Goal: Transaction & Acquisition: Download file/media

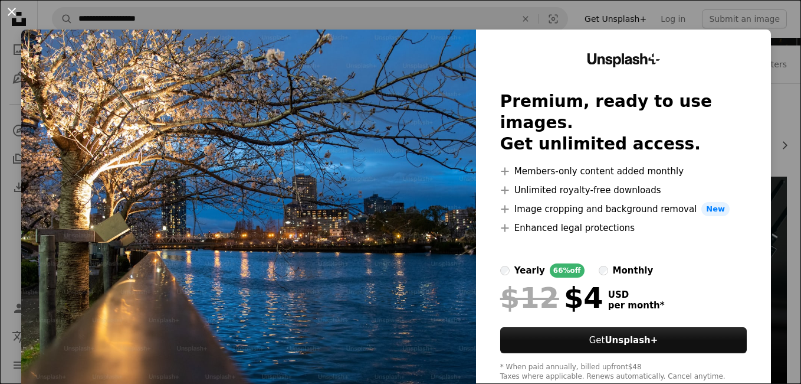
click at [7, 10] on button "An X shape" at bounding box center [12, 12] width 14 height 14
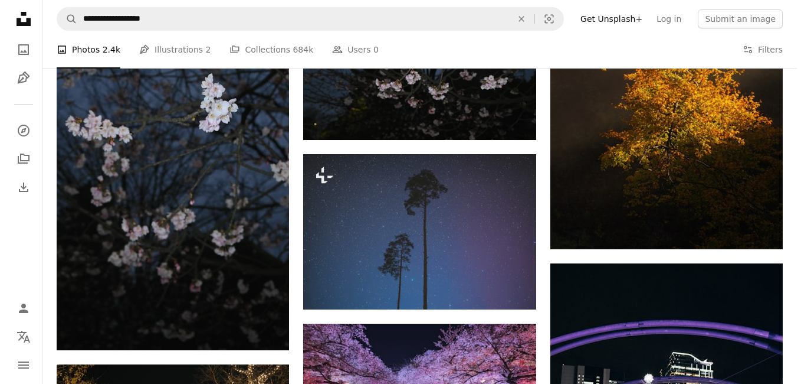
scroll to position [1534, 0]
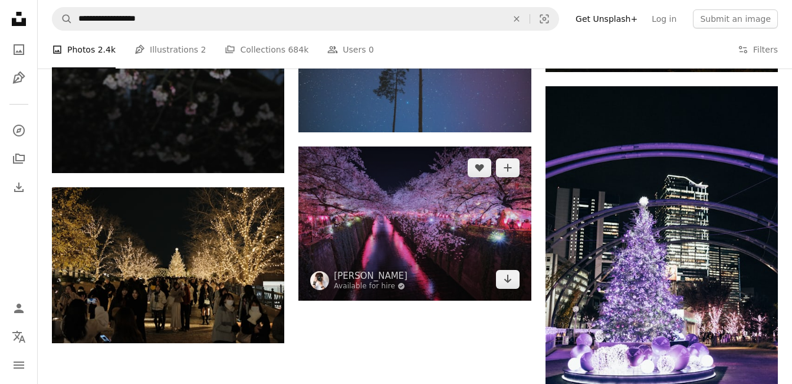
click at [438, 231] on img at bounding box center [415, 223] width 232 height 154
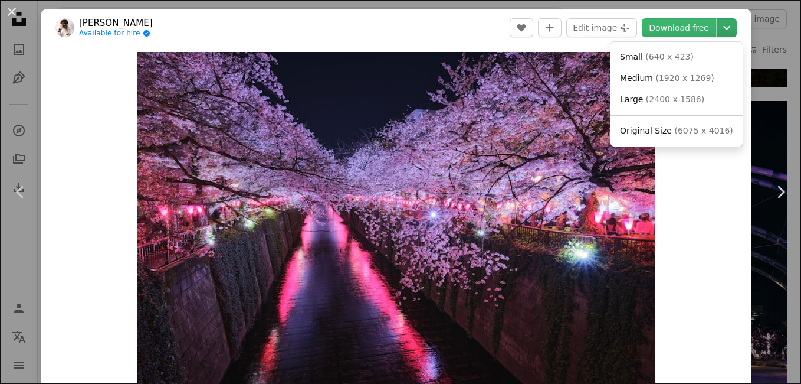
click at [719, 23] on icon "Chevron down" at bounding box center [726, 28] width 19 height 14
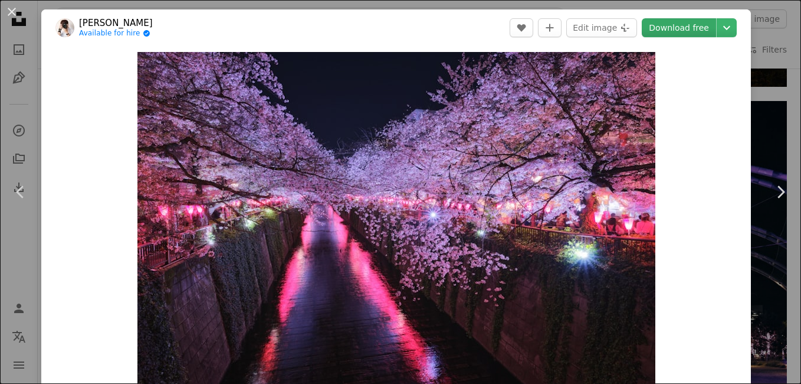
click at [673, 27] on dialog "An X shape Chevron left Chevron right [PERSON_NAME] Available for hire A checkm…" at bounding box center [400, 192] width 801 height 384
click at [683, 22] on link "Download free" at bounding box center [679, 27] width 74 height 19
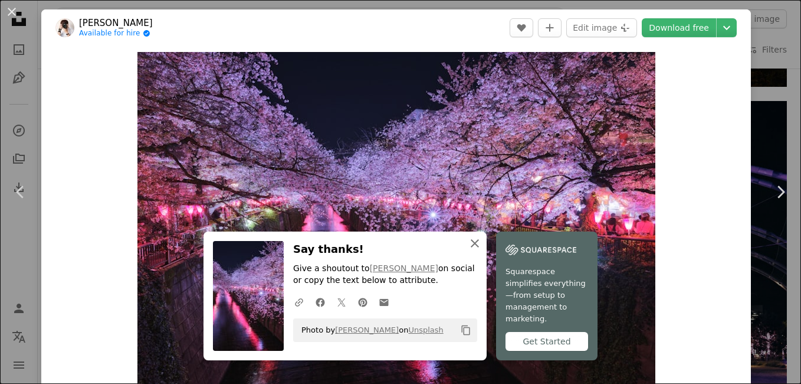
click at [472, 247] on icon "An X shape" at bounding box center [475, 243] width 14 height 14
